Goal: Information Seeking & Learning: Find contact information

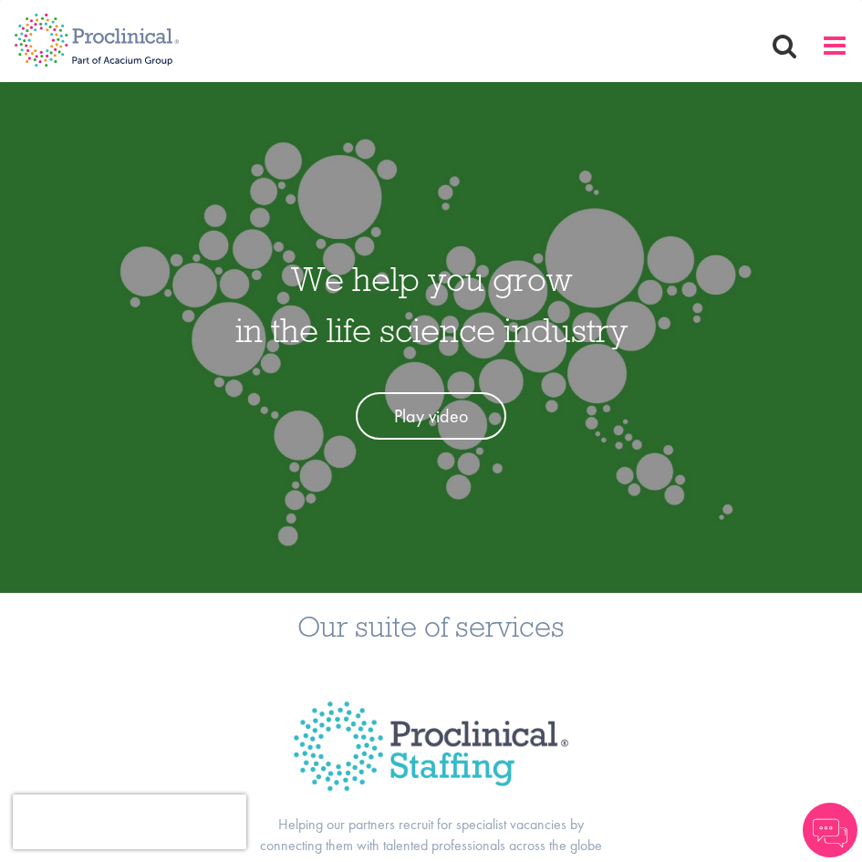
click at [832, 42] on span at bounding box center [834, 45] width 27 height 27
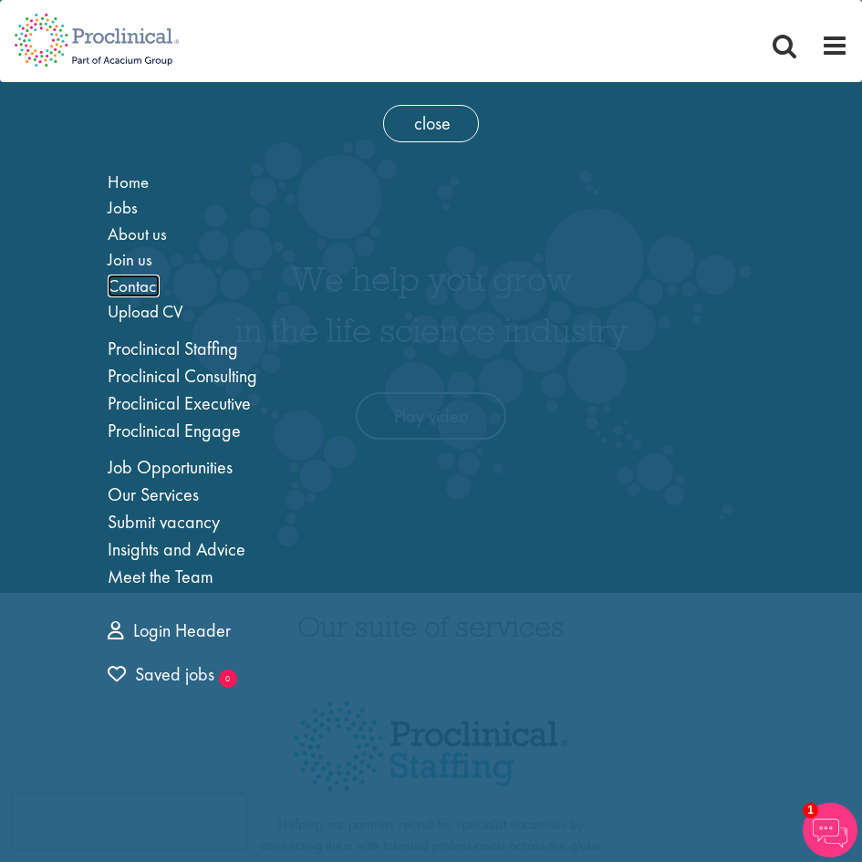
click at [136, 285] on span "Contact" at bounding box center [134, 286] width 52 height 23
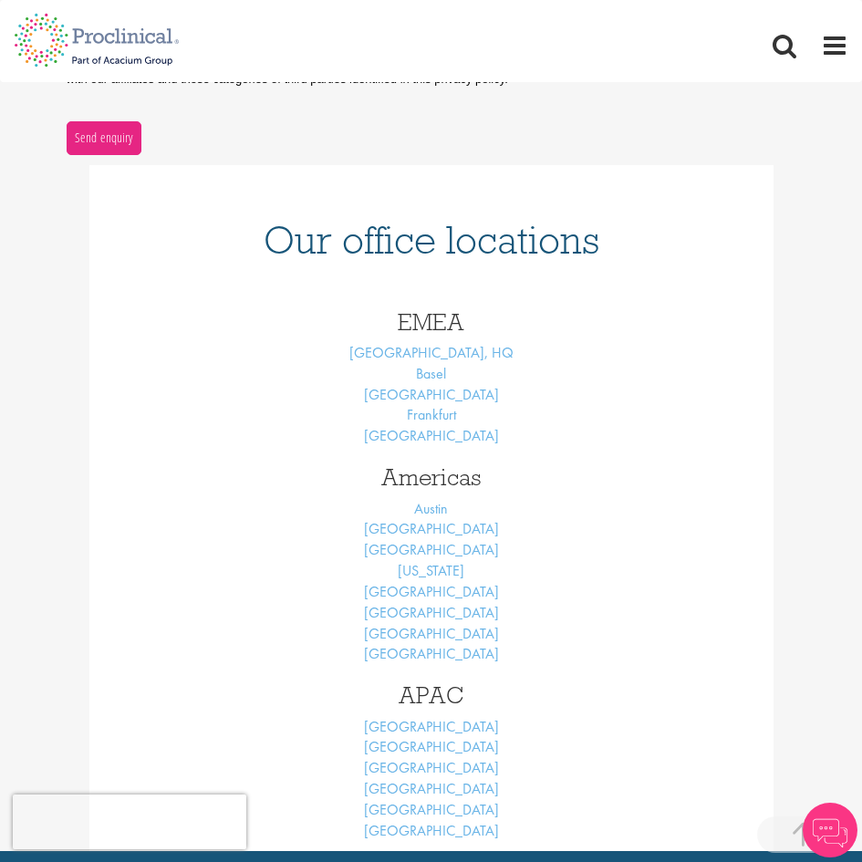
scroll to position [639, 0]
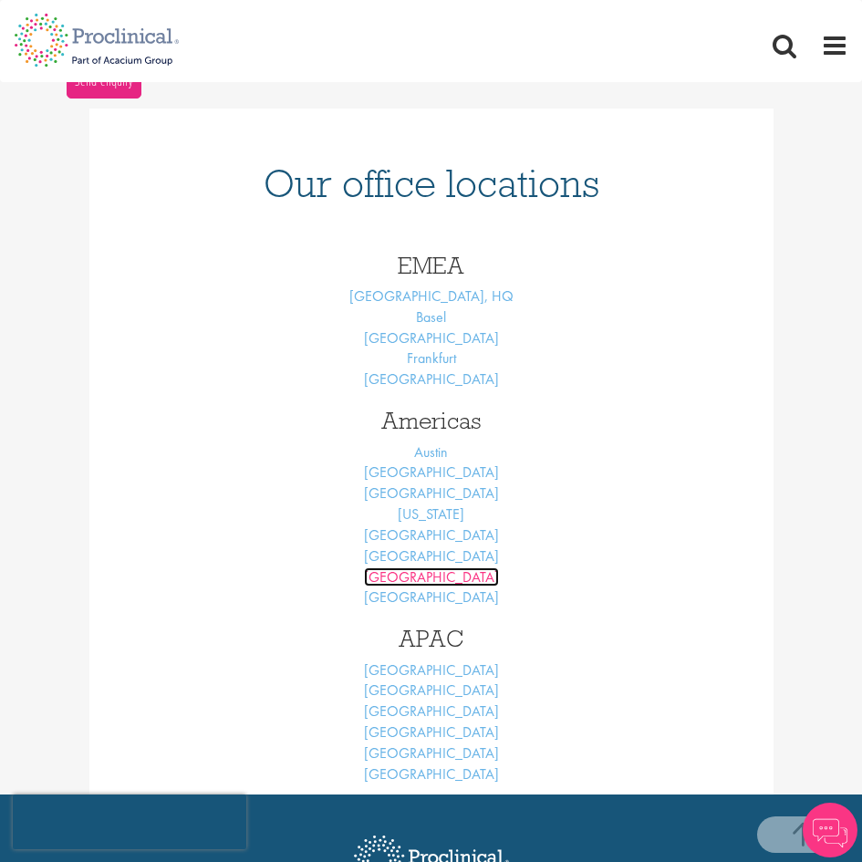
click at [446, 575] on link "[GEOGRAPHIC_DATA]" at bounding box center [431, 577] width 135 height 19
